Goal: Task Accomplishment & Management: Use online tool/utility

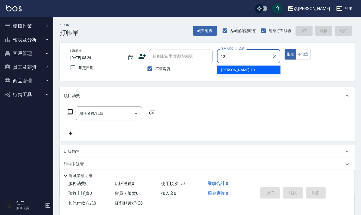
type input "[PERSON_NAME]-10"
type button "true"
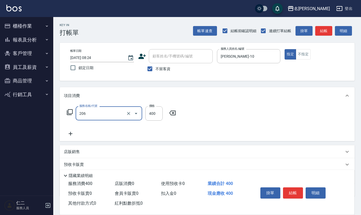
type input "健康洗(206)"
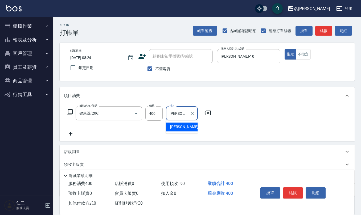
type input "[PERSON_NAME]-33"
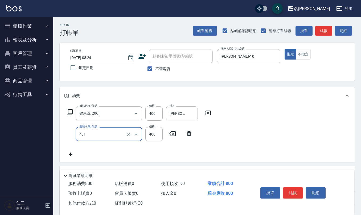
type input "剪髮(401)"
type input "405"
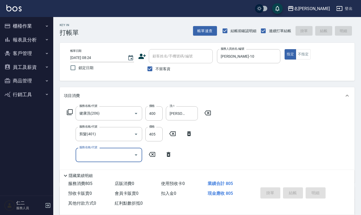
type input "[DATE] 13:13"
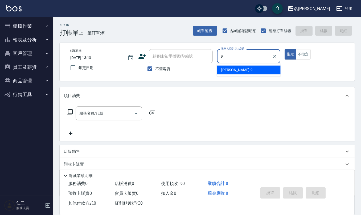
type input "[PERSON_NAME]-9"
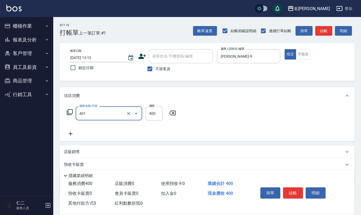
type input "剪髮(401)"
type input "270"
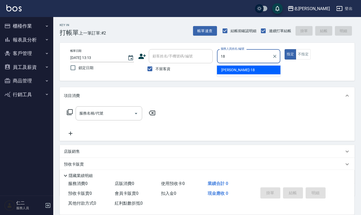
type input "[PERSON_NAME]-18"
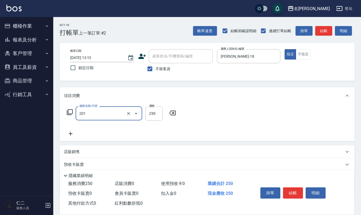
type input "洗髮(201)"
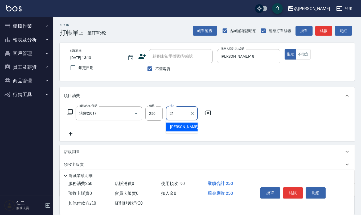
type input "[PERSON_NAME]-21"
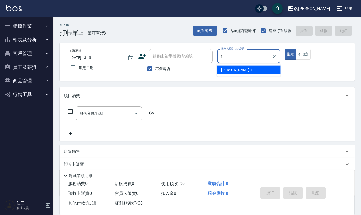
type input "[PERSON_NAME]1"
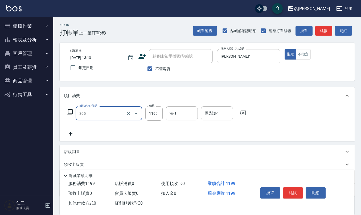
type input "燙髮(活動)(305)"
type input "1200"
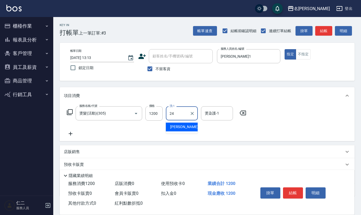
type input "[PERSON_NAME]-24"
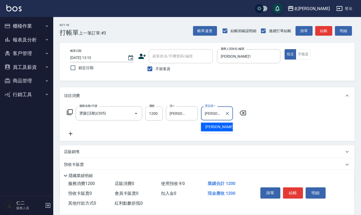
type input "[PERSON_NAME]-24"
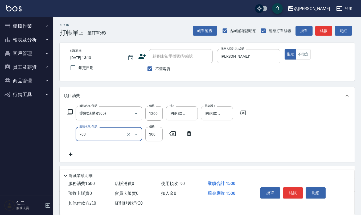
type input "(1236)設計師(703)"
type input "500"
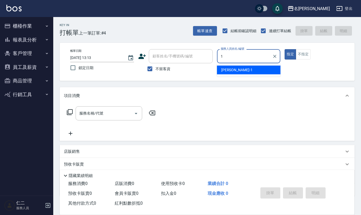
type input "[PERSON_NAME]1"
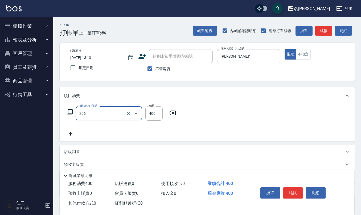
type input "健康洗(206)"
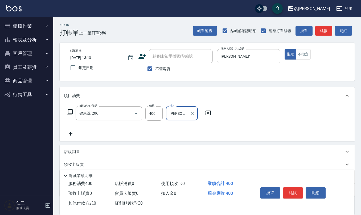
type input "[PERSON_NAME]-24"
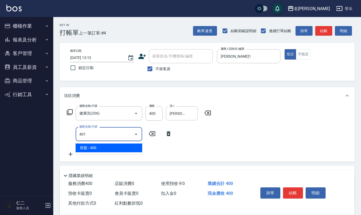
type input "剪髮(401)"
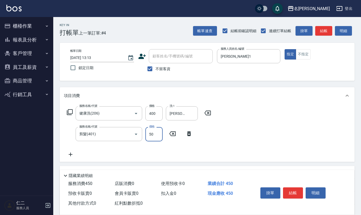
type input "50"
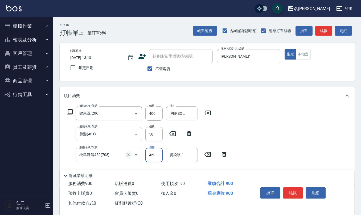
click at [130, 155] on icon "Clear" at bounding box center [128, 155] width 5 height 5
type input "松島舞鶴450(708)"
click at [129, 155] on icon "Clear" at bounding box center [128, 155] width 5 height 5
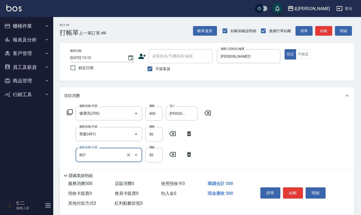
type input "TG護髮素(潤絲)(807)"
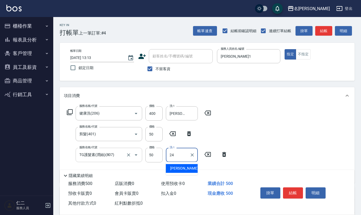
type input "[PERSON_NAME]-24"
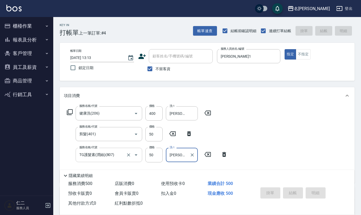
type input "[DATE] 13:14"
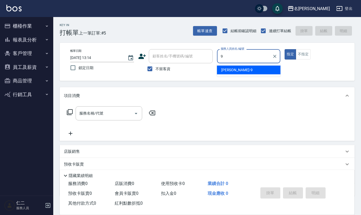
type input "[PERSON_NAME]-9"
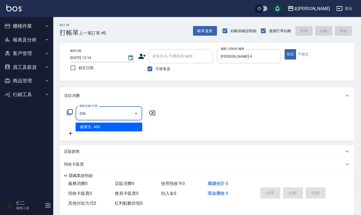
type input "健康洗(206)"
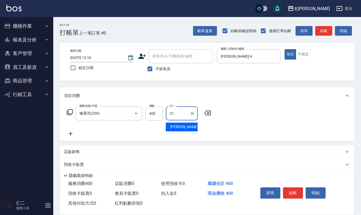
type input "[PERSON_NAME]-21"
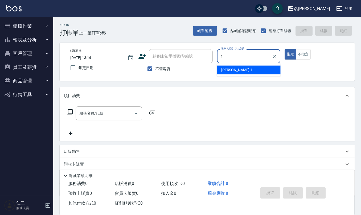
type input "[PERSON_NAME]1"
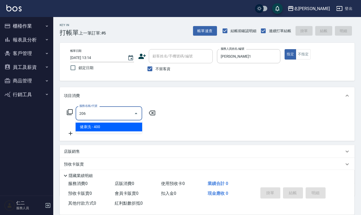
type input "健康洗(206)"
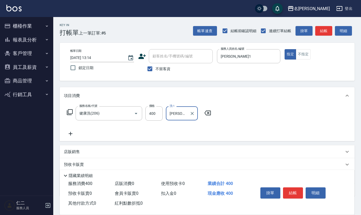
type input "[PERSON_NAME]-28"
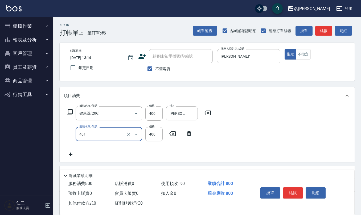
type input "剪髮(401)"
type input "50"
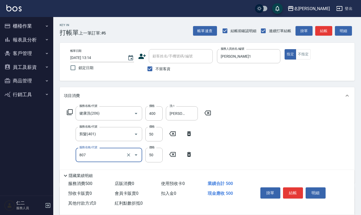
type input "TG護髮素(潤絲)(807)"
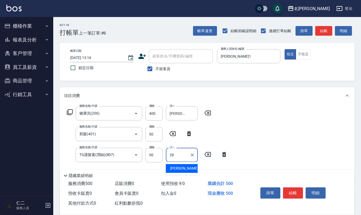
type input "[PERSON_NAME]-28"
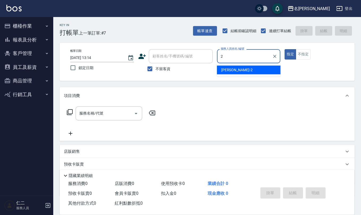
type input "[PERSON_NAME]-2"
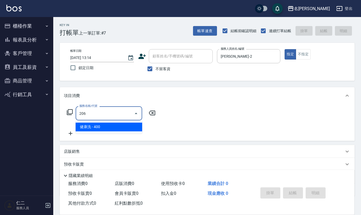
type input "健康洗(206)"
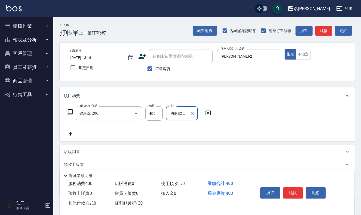
type input "[PERSON_NAME]5"
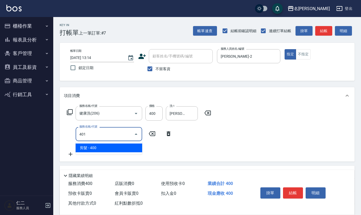
type input "剪髮(401)"
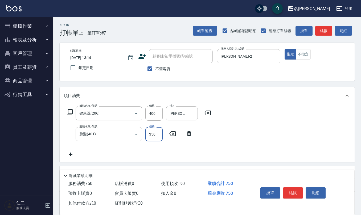
type input "350"
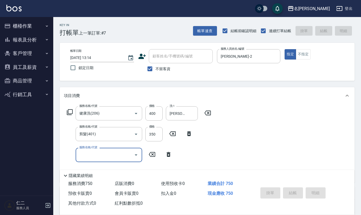
type input "[DATE] 13:15"
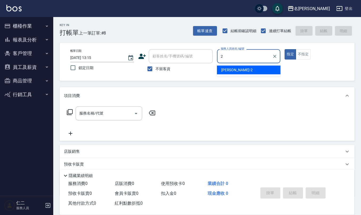
type input "[PERSON_NAME]-2"
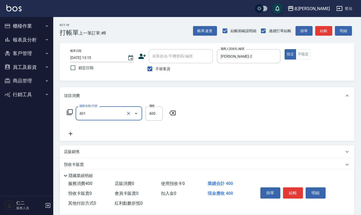
type input "剪髮(401)"
type input "350"
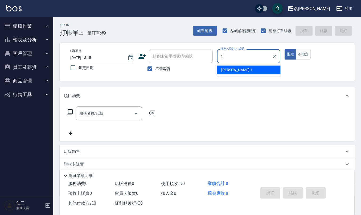
type input "[PERSON_NAME]1"
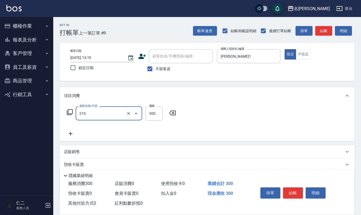
type input "[PERSON_NAME]洗髮精(210)"
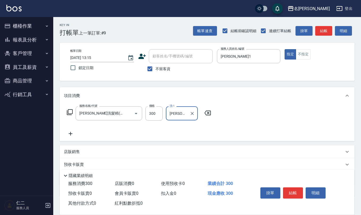
type input "[PERSON_NAME]5"
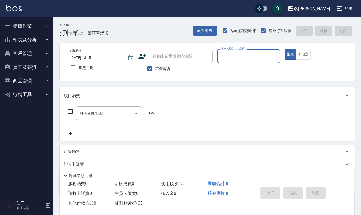
click at [42, 27] on button "櫃檯作業" at bounding box center [26, 26] width 49 height 14
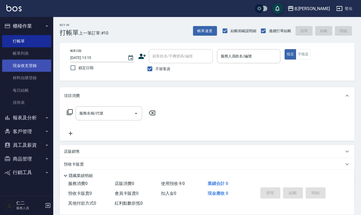
click at [41, 64] on link "現金收支登錄" at bounding box center [26, 66] width 49 height 12
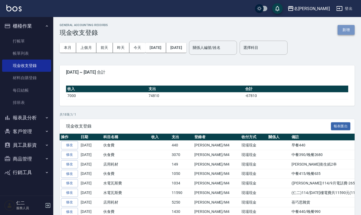
click at [348, 28] on button "新增" at bounding box center [346, 30] width 17 height 10
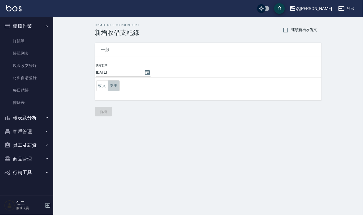
click at [118, 86] on button "支出" at bounding box center [114, 85] width 12 height 11
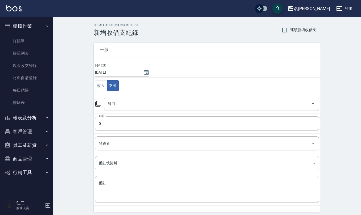
click at [126, 104] on input "科目" at bounding box center [207, 103] width 202 height 9
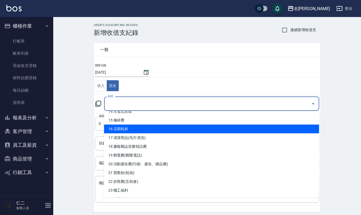
scroll to position [142, 0]
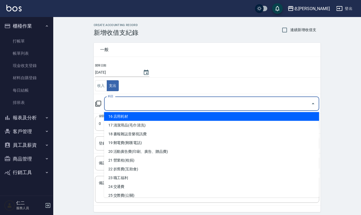
click at [143, 119] on li "16 店用耗材" at bounding box center [211, 116] width 215 height 9
type input "16 店用耗材"
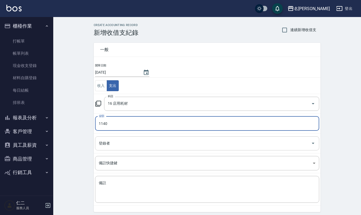
type input "1140"
click at [128, 141] on input "登錄者" at bounding box center [202, 143] width 211 height 9
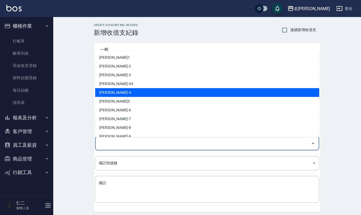
click at [129, 93] on li "[PERSON_NAME]-4" at bounding box center [207, 92] width 224 height 9
type input "[PERSON_NAME]-4"
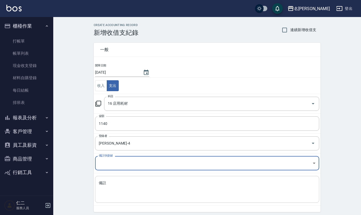
click at [135, 180] on div "x 備註" at bounding box center [207, 189] width 224 height 27
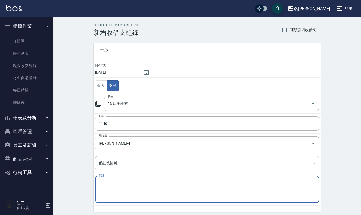
type textarea "j"
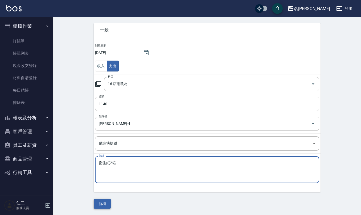
type textarea "衛生紙2箱"
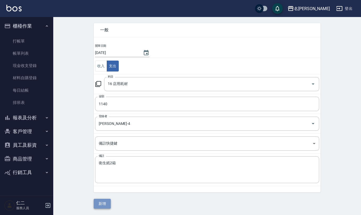
click at [101, 204] on button "新增" at bounding box center [102, 204] width 17 height 10
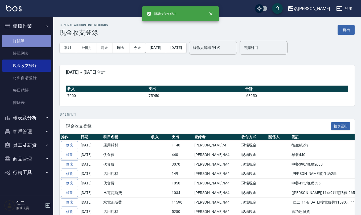
click at [19, 39] on link "打帳單" at bounding box center [26, 41] width 49 height 12
